Goal: Transaction & Acquisition: Purchase product/service

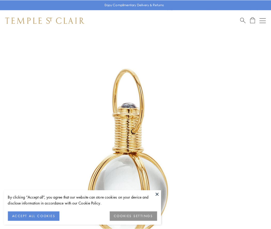
scroll to position [135, 0]
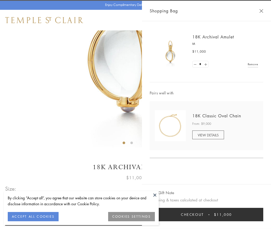
click at [207, 215] on button "Checkout $11,000" at bounding box center [207, 214] width 114 height 13
